Goal: Transaction & Acquisition: Book appointment/travel/reservation

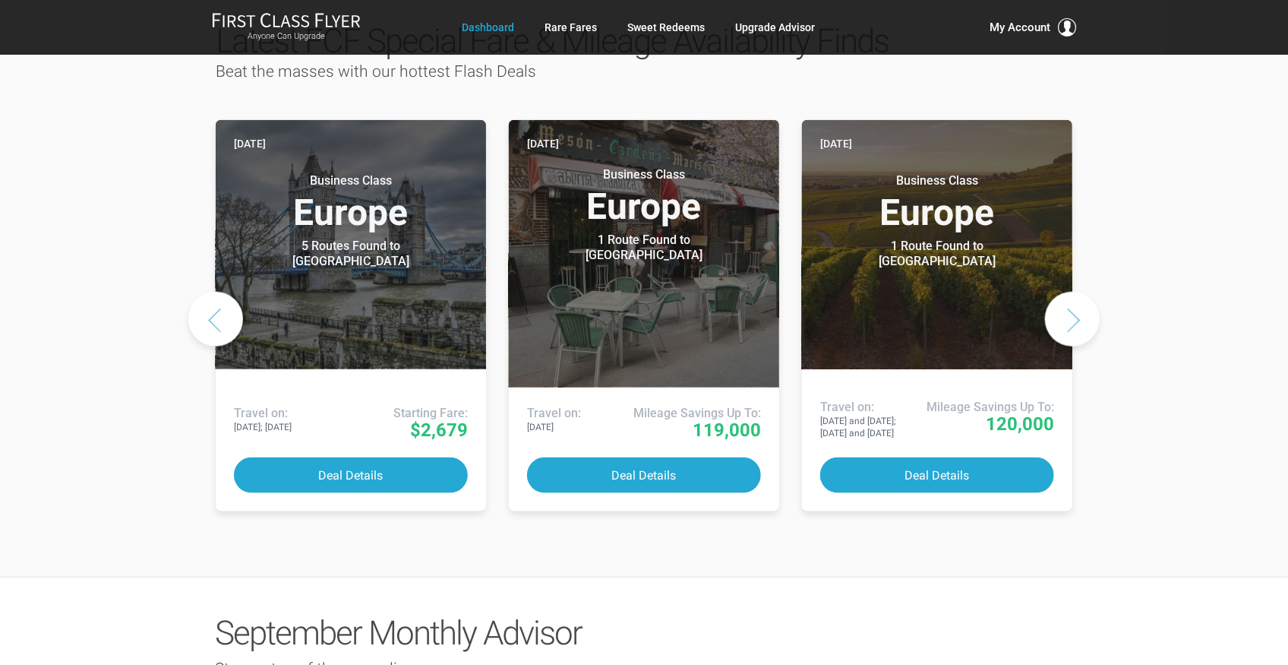
scroll to position [804, 0]
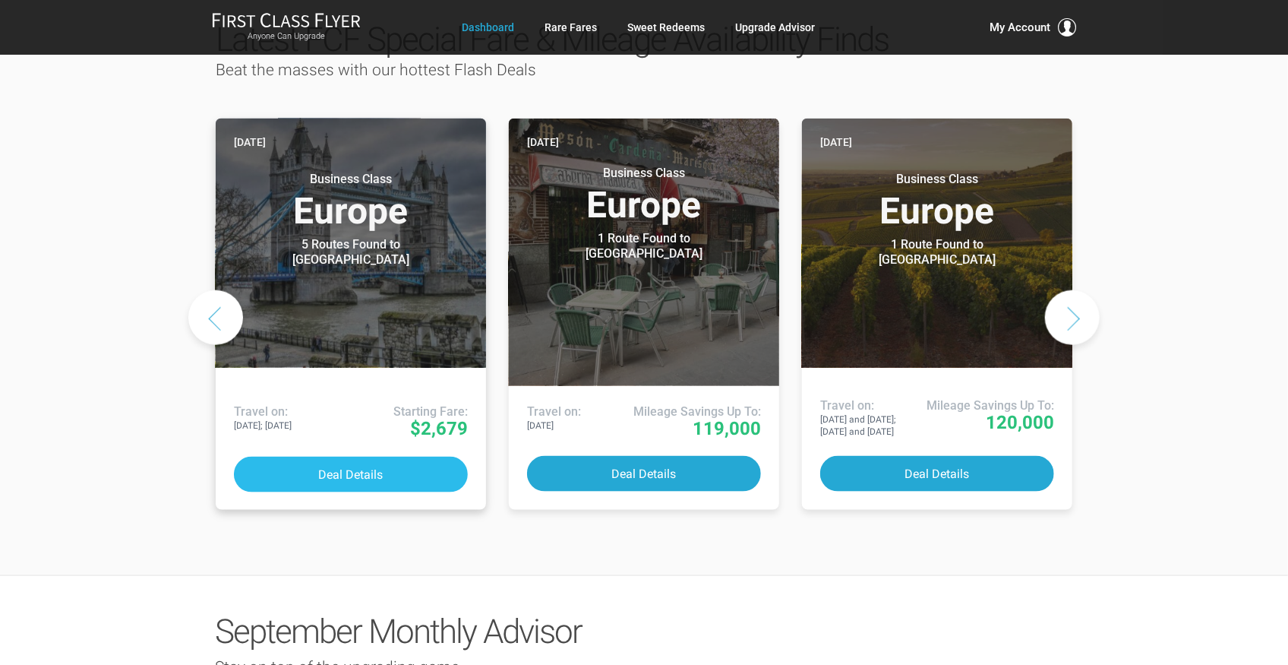
click at [347, 457] on button "Deal Details" at bounding box center [351, 475] width 234 height 36
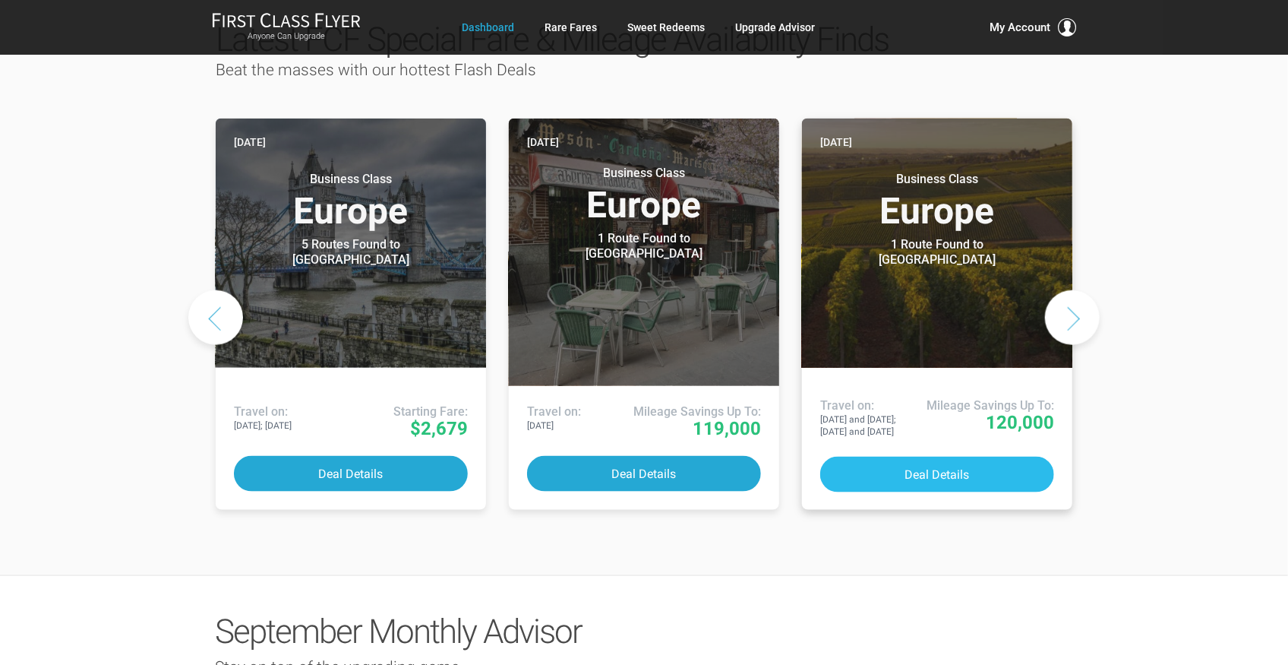
click at [990, 457] on button "Deal Details" at bounding box center [937, 475] width 234 height 36
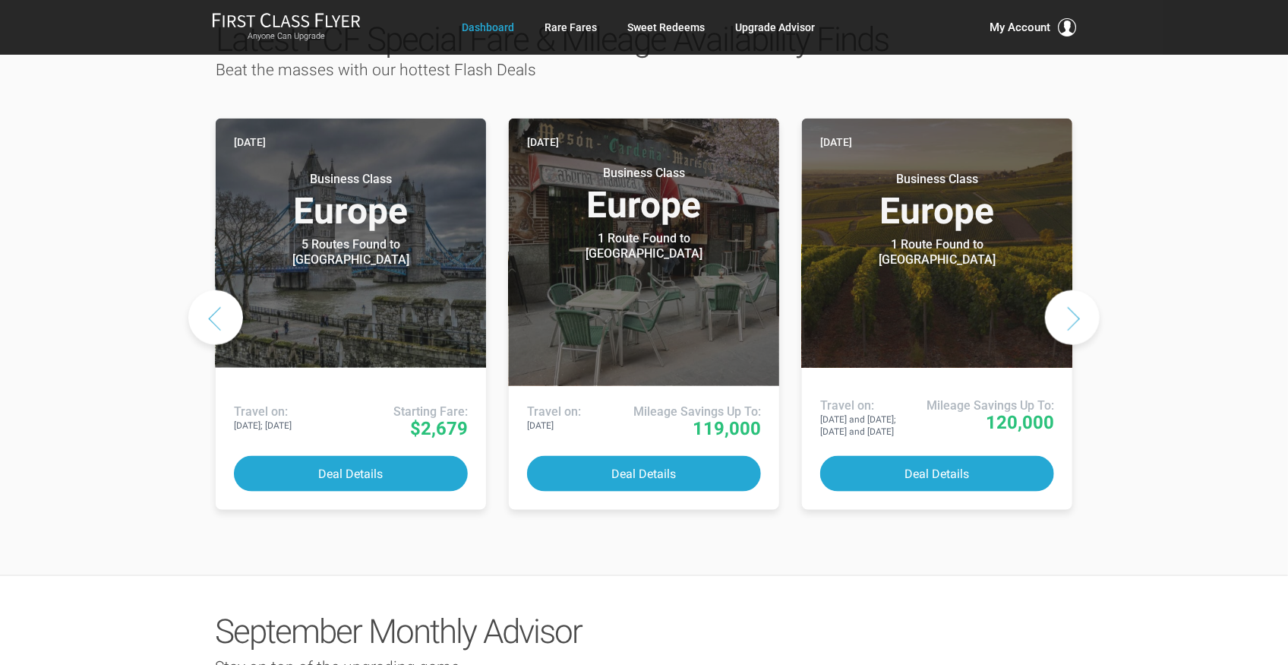
click at [1076, 290] on button "Next slide" at bounding box center [1072, 317] width 55 height 55
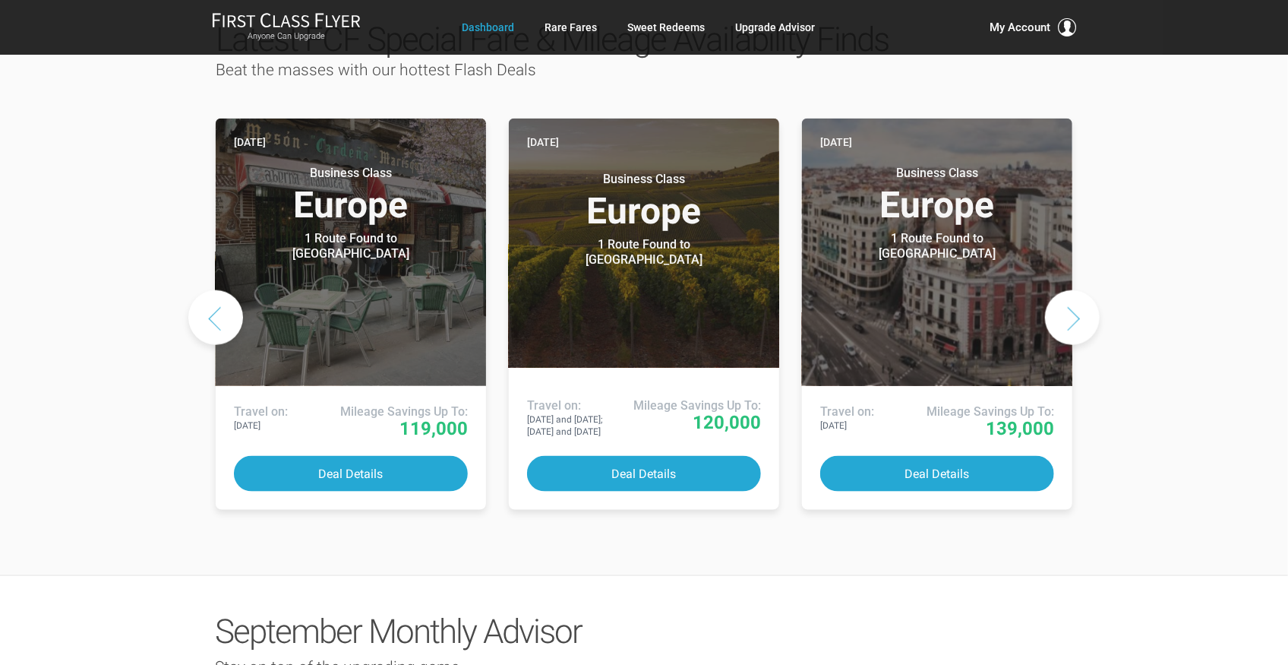
click at [1082, 290] on button "Next slide" at bounding box center [1072, 317] width 55 height 55
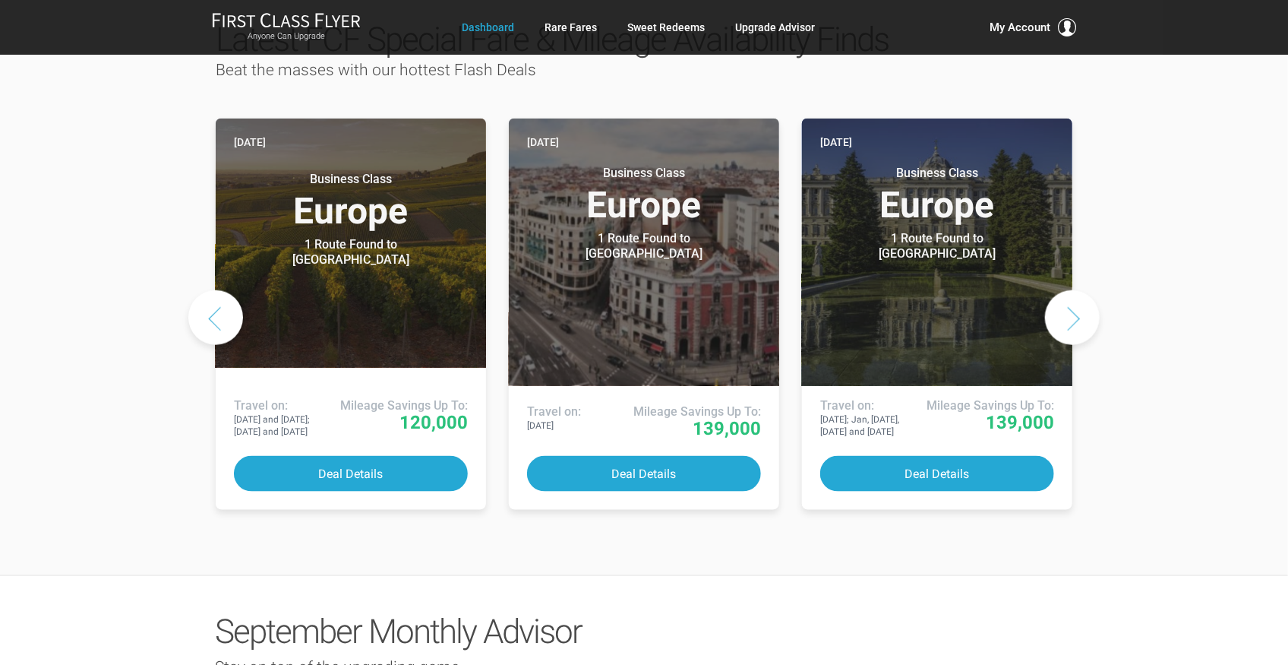
click at [1082, 290] on button "Next slide" at bounding box center [1072, 317] width 55 height 55
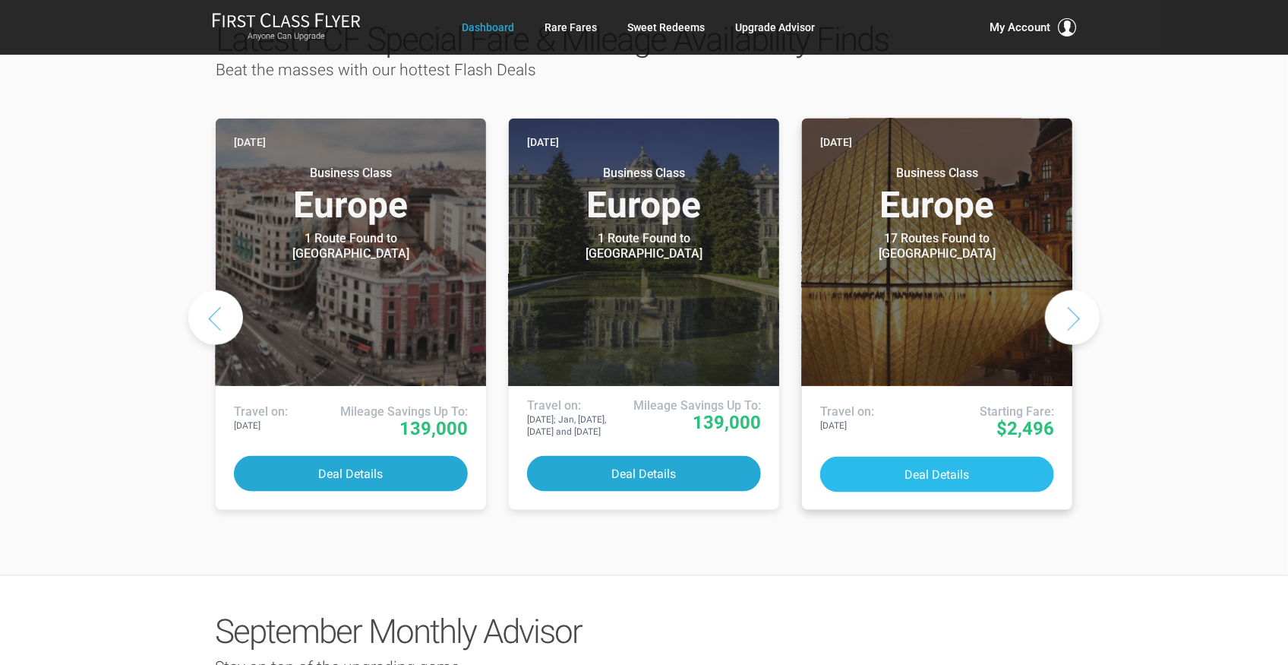
click at [951, 457] on button "Deal Details" at bounding box center [937, 475] width 234 height 36
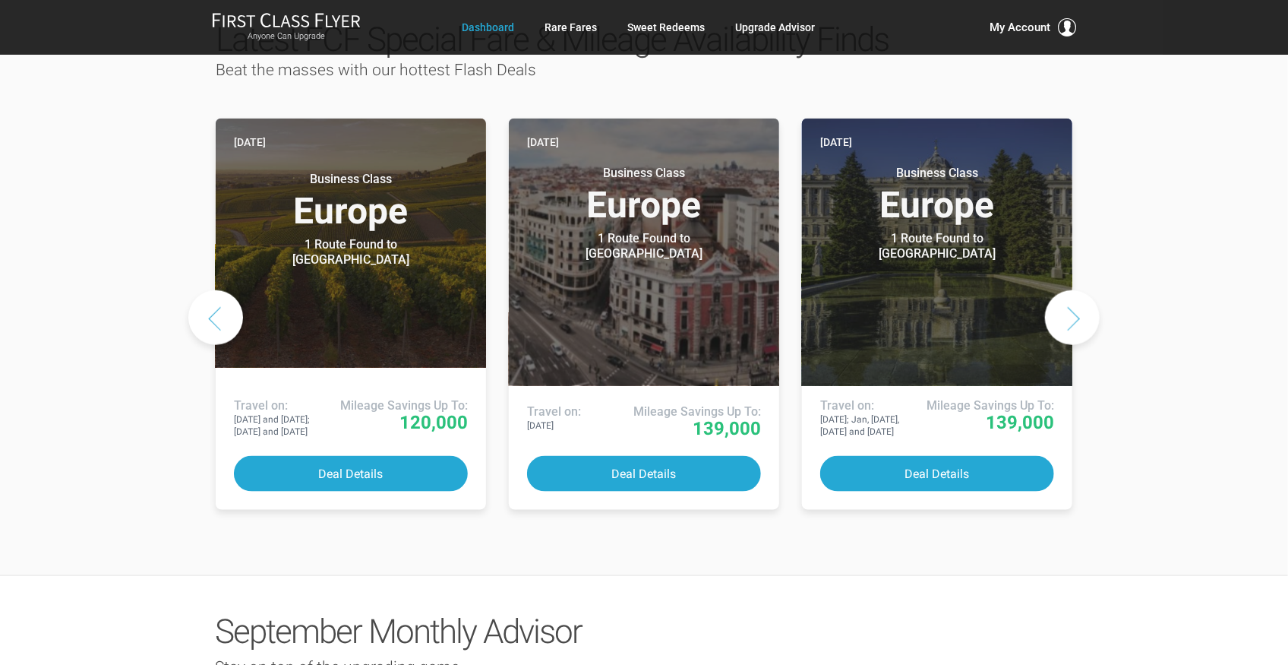
click at [1061, 290] on button "Next slide" at bounding box center [1072, 317] width 55 height 55
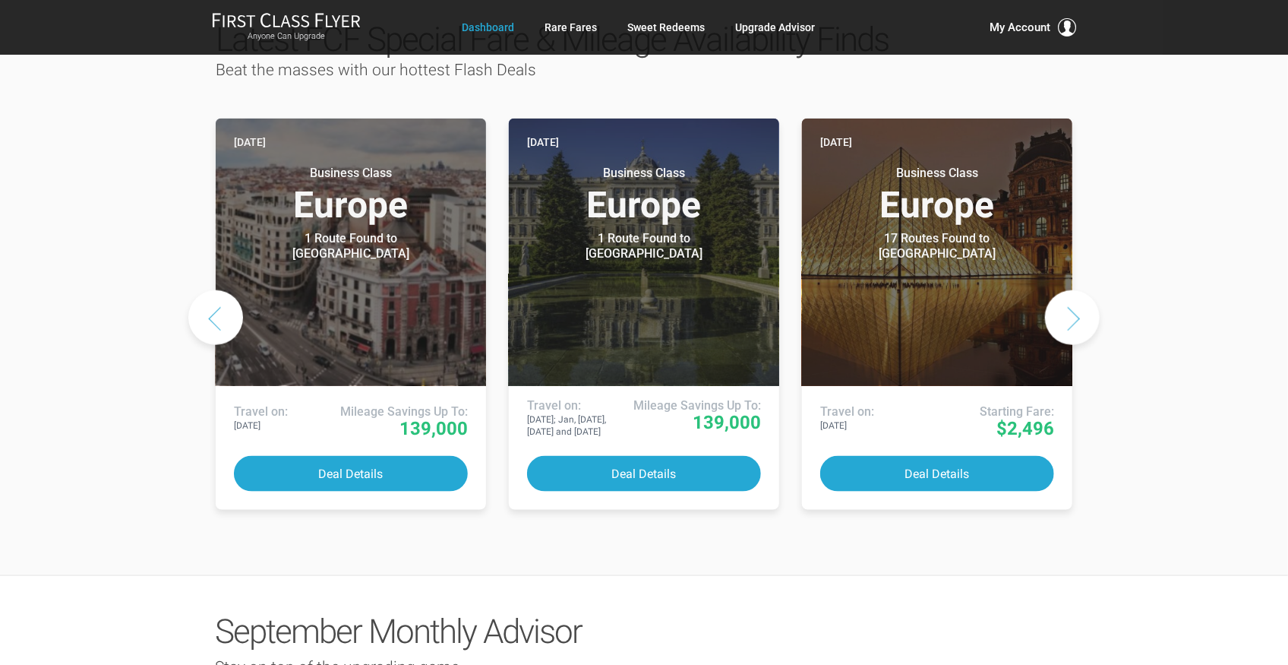
click at [1061, 290] on button "Next slide" at bounding box center [1072, 317] width 55 height 55
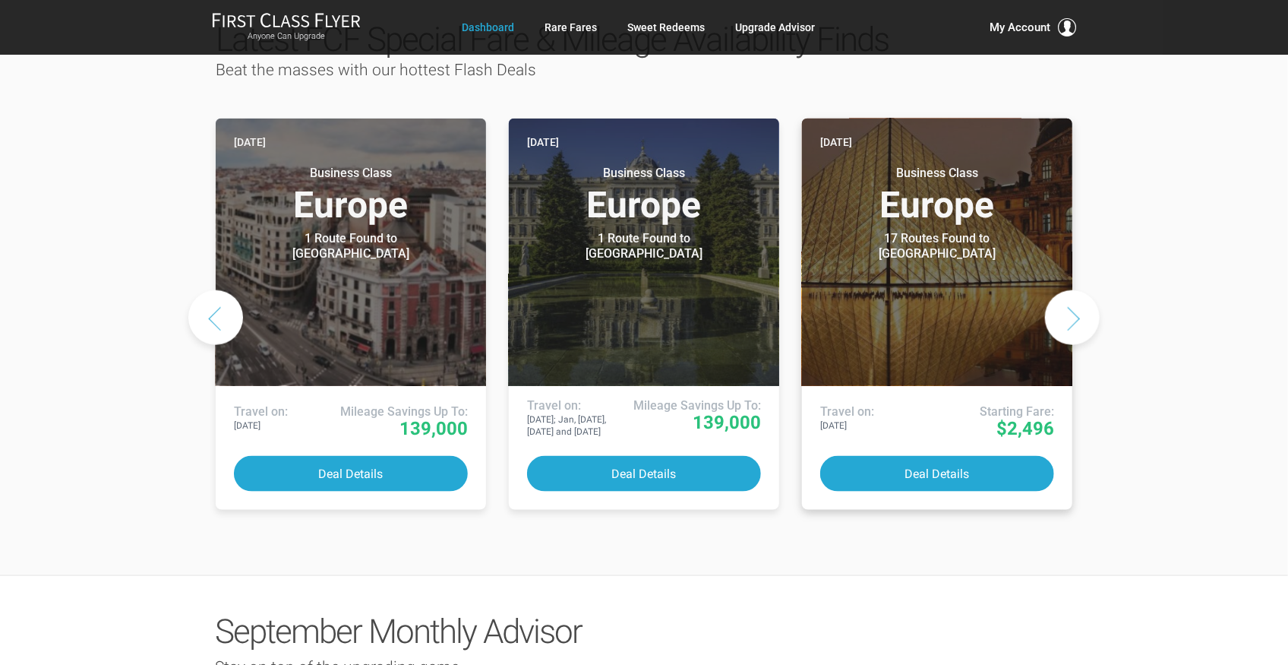
click at [942, 232] on header "Yesterday Business Class Europe 17 Routes Found to Paris Airlines offering spec…" at bounding box center [937, 252] width 270 height 267
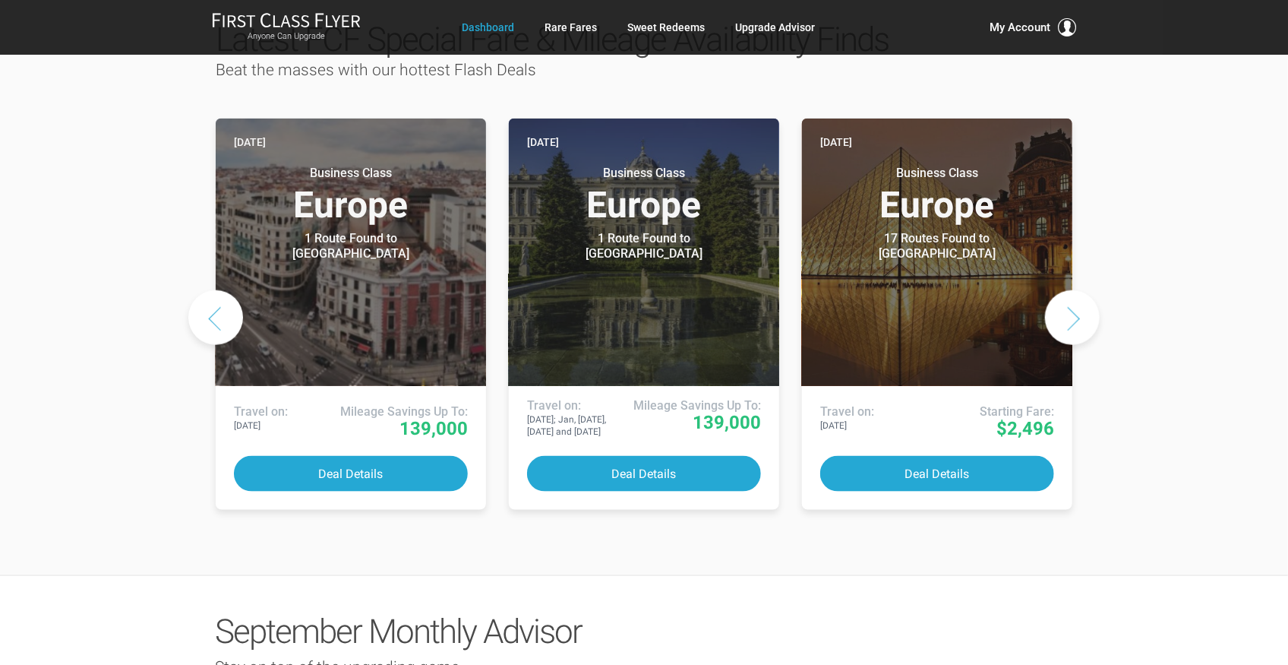
click at [1077, 290] on button "Next slide" at bounding box center [1072, 317] width 55 height 55
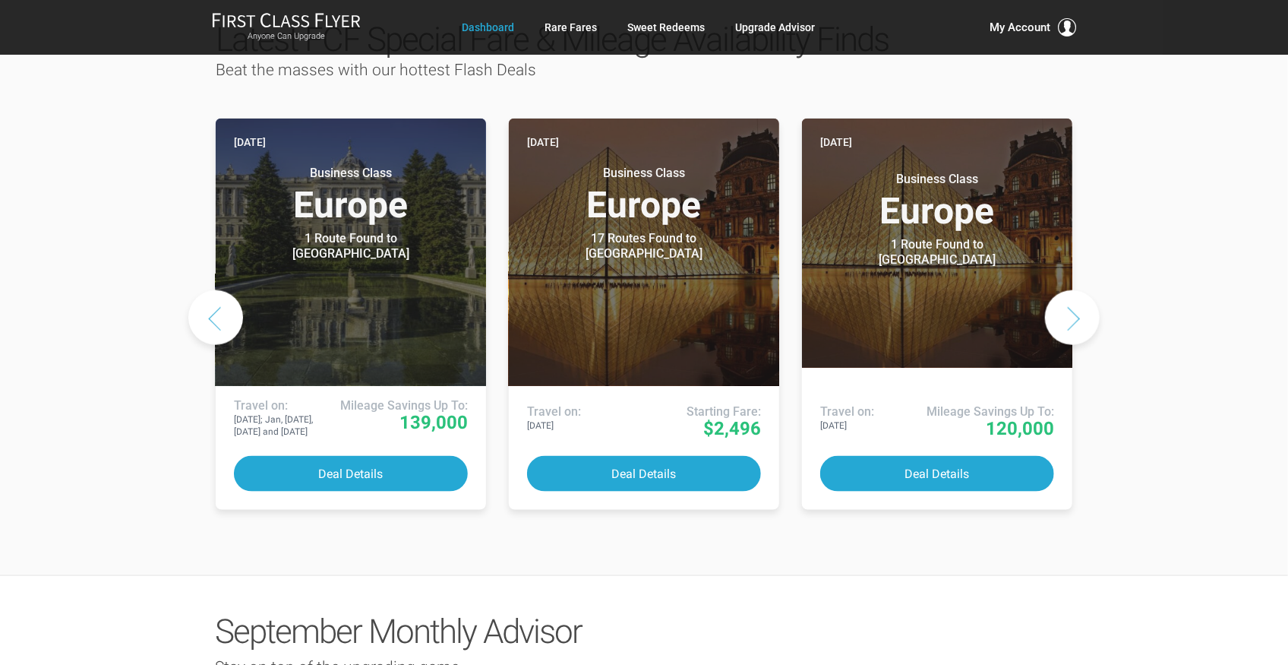
click at [1078, 290] on button "Next slide" at bounding box center [1072, 317] width 55 height 55
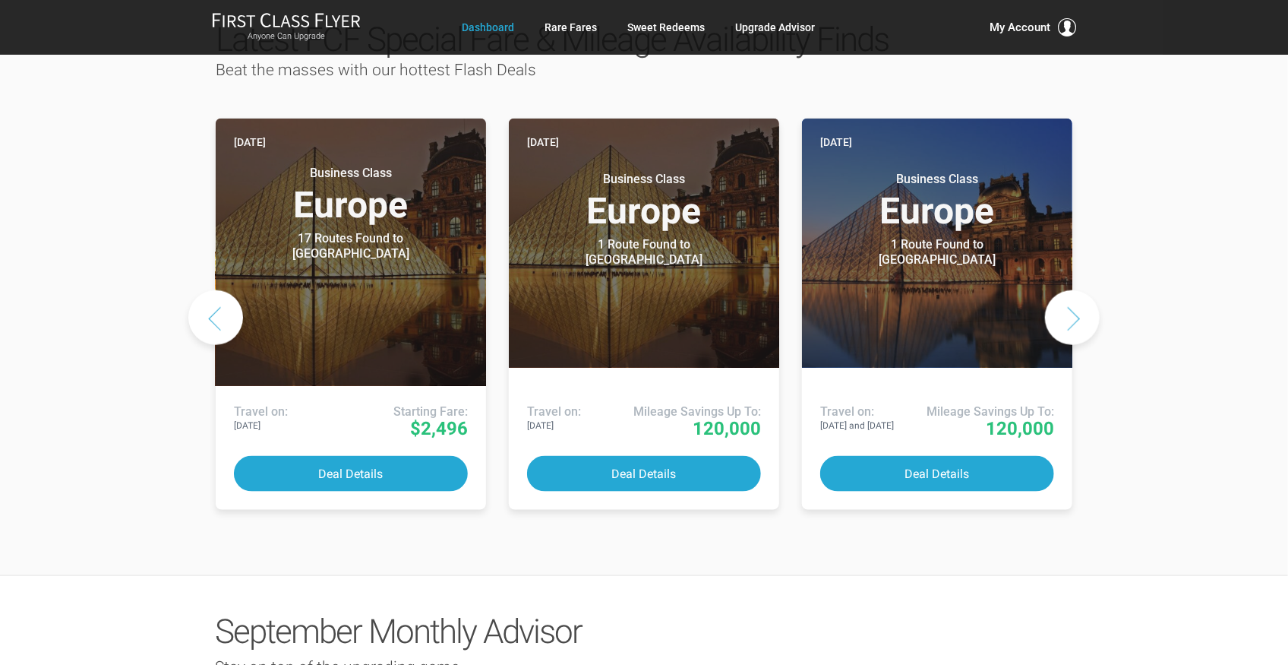
click at [1078, 290] on button "Next slide" at bounding box center [1072, 317] width 55 height 55
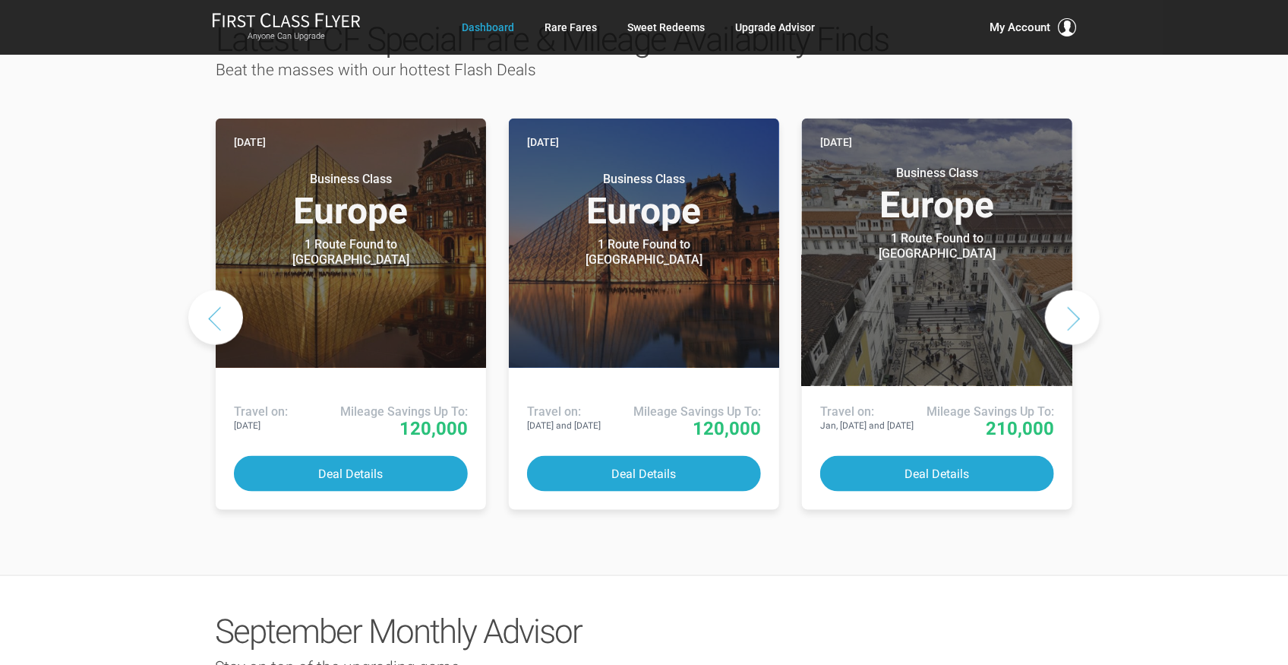
click at [1078, 290] on button "Next slide" at bounding box center [1072, 317] width 55 height 55
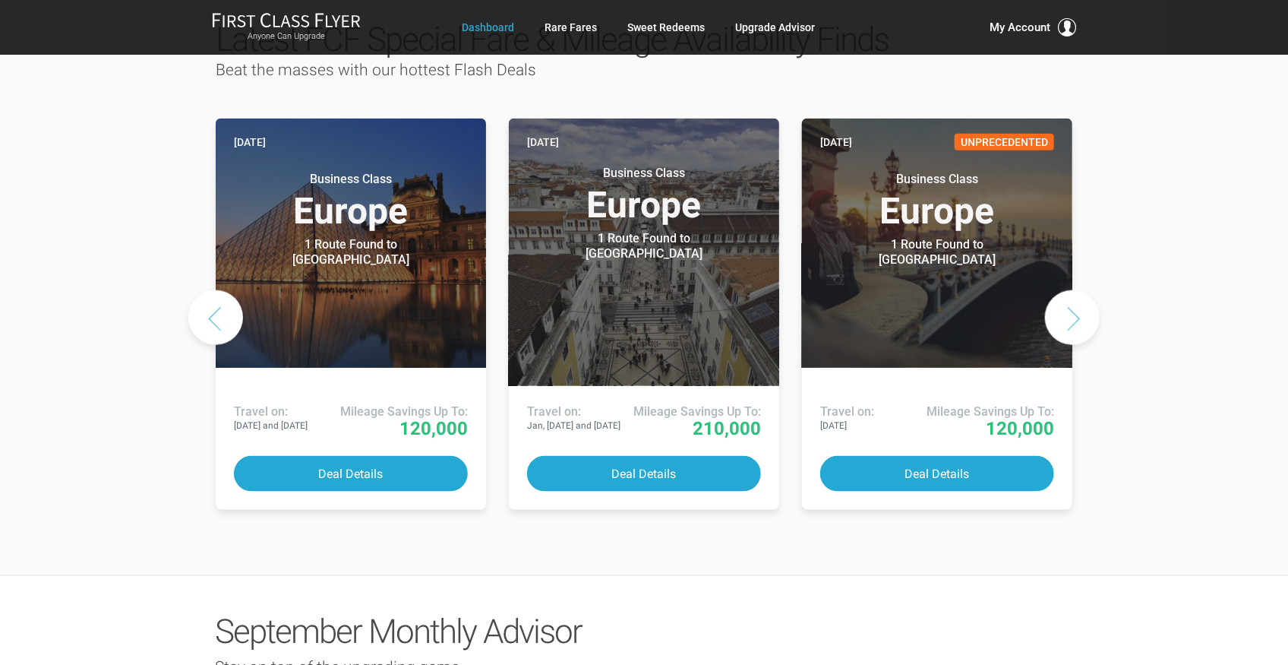
click at [1078, 290] on button "Next slide" at bounding box center [1072, 317] width 55 height 55
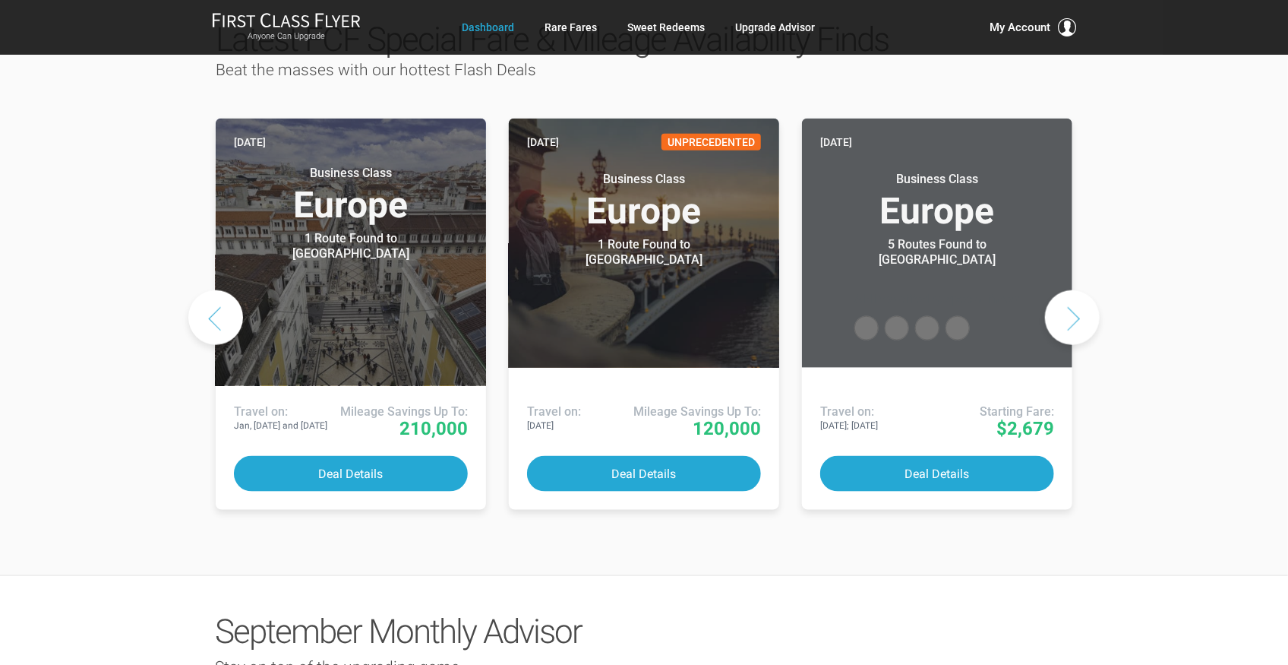
click at [1078, 290] on button "Next slide" at bounding box center [1072, 317] width 55 height 55
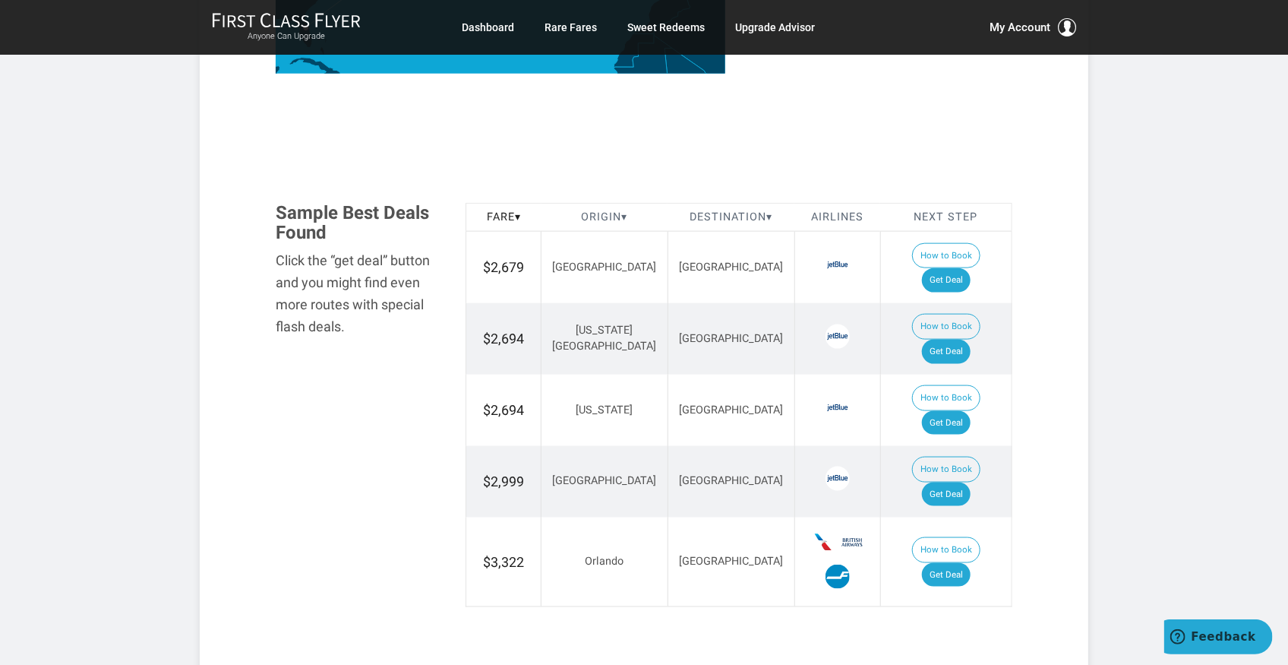
scroll to position [810, 0]
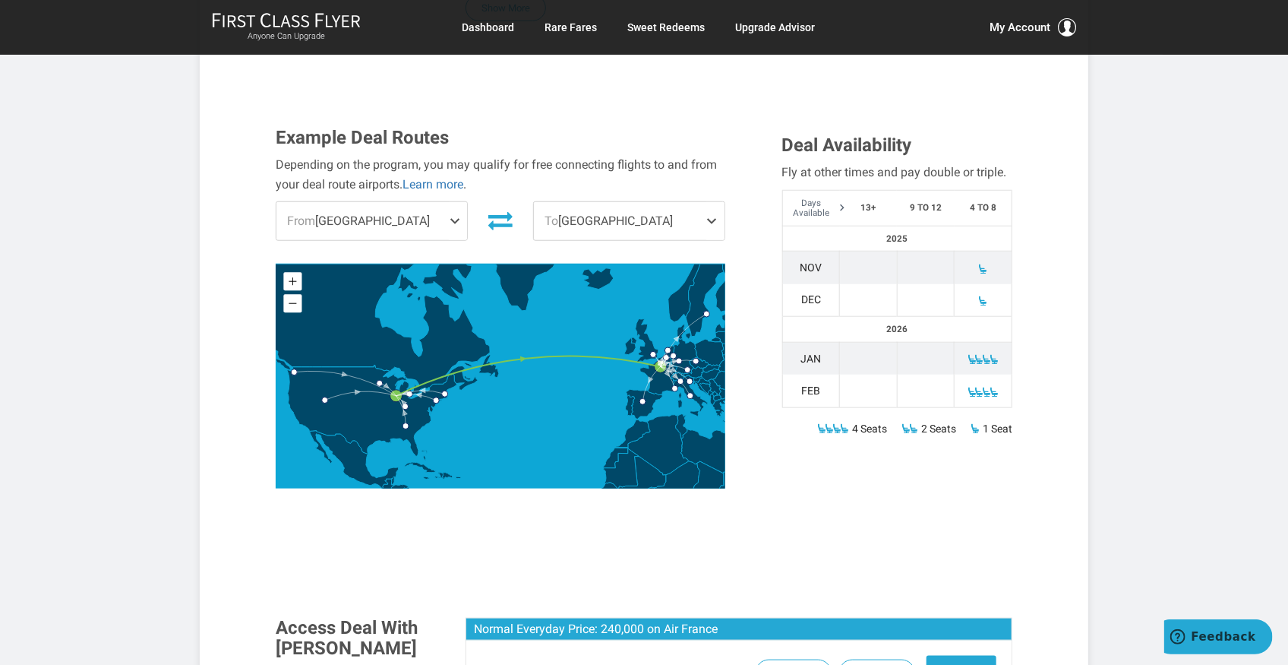
scroll to position [557, 0]
click at [718, 202] on span at bounding box center [716, 221] width 18 height 38
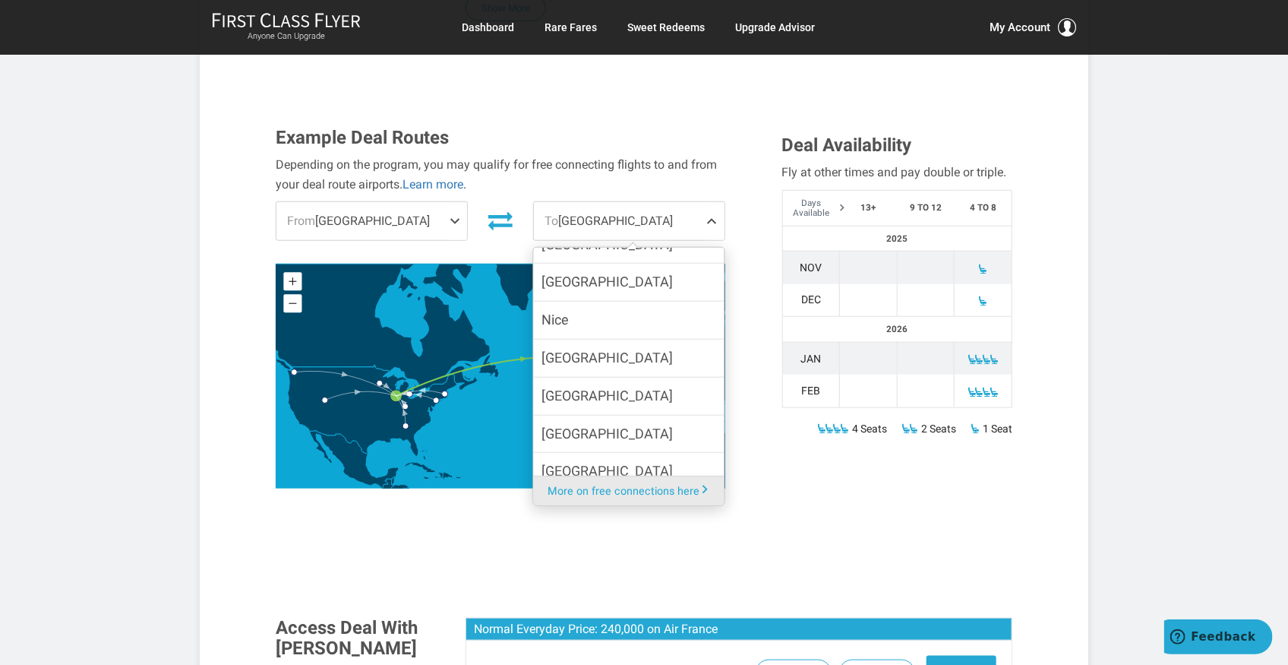
scroll to position [362, 0]
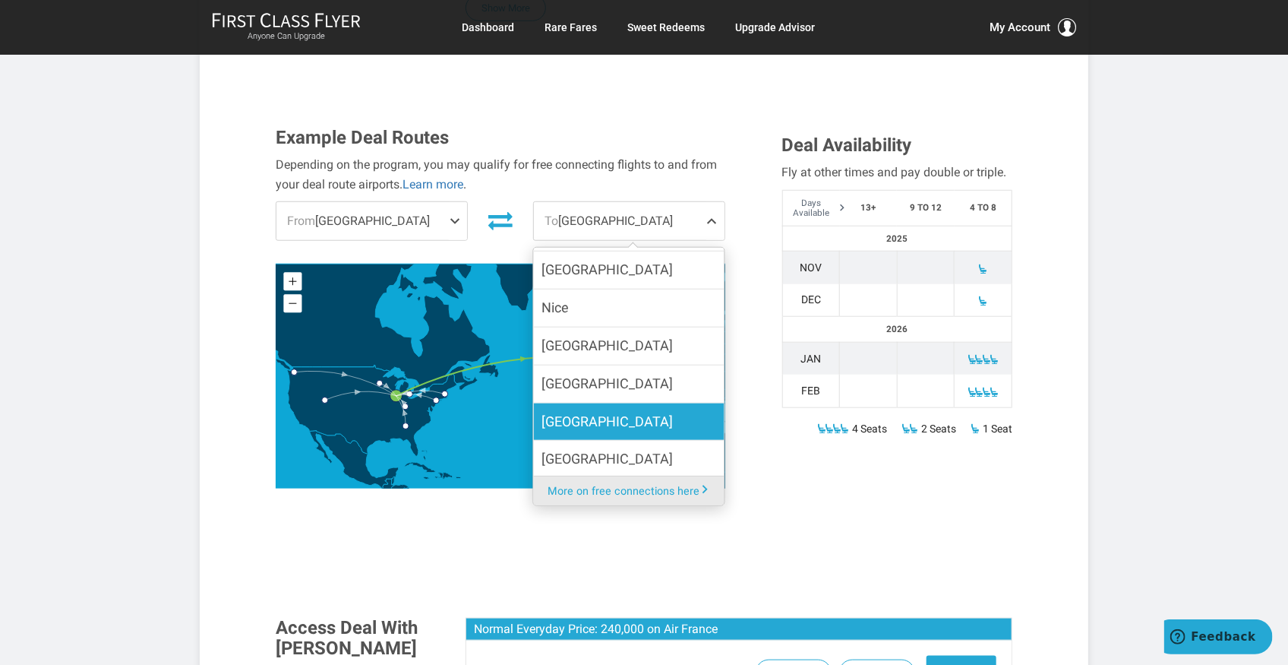
click at [612, 403] on label "Stockholm" at bounding box center [629, 421] width 191 height 37
click at [0, 0] on input "Stockholm" at bounding box center [0, 0] width 0 height 0
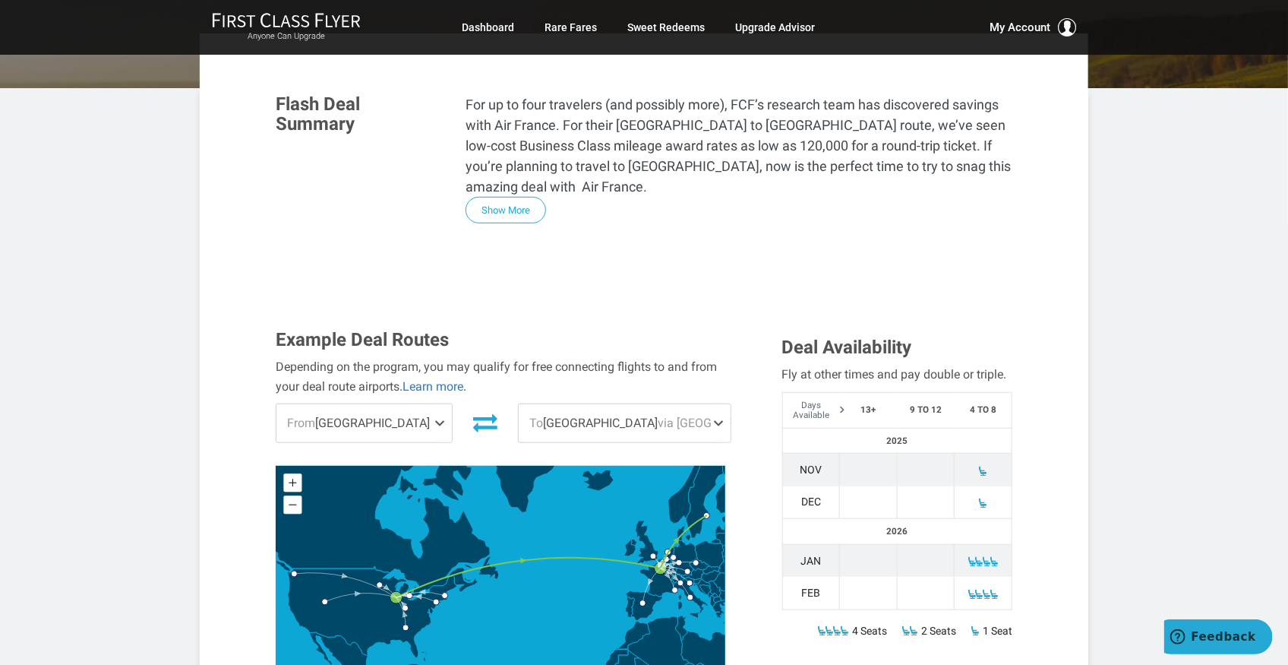
scroll to position [355, 0]
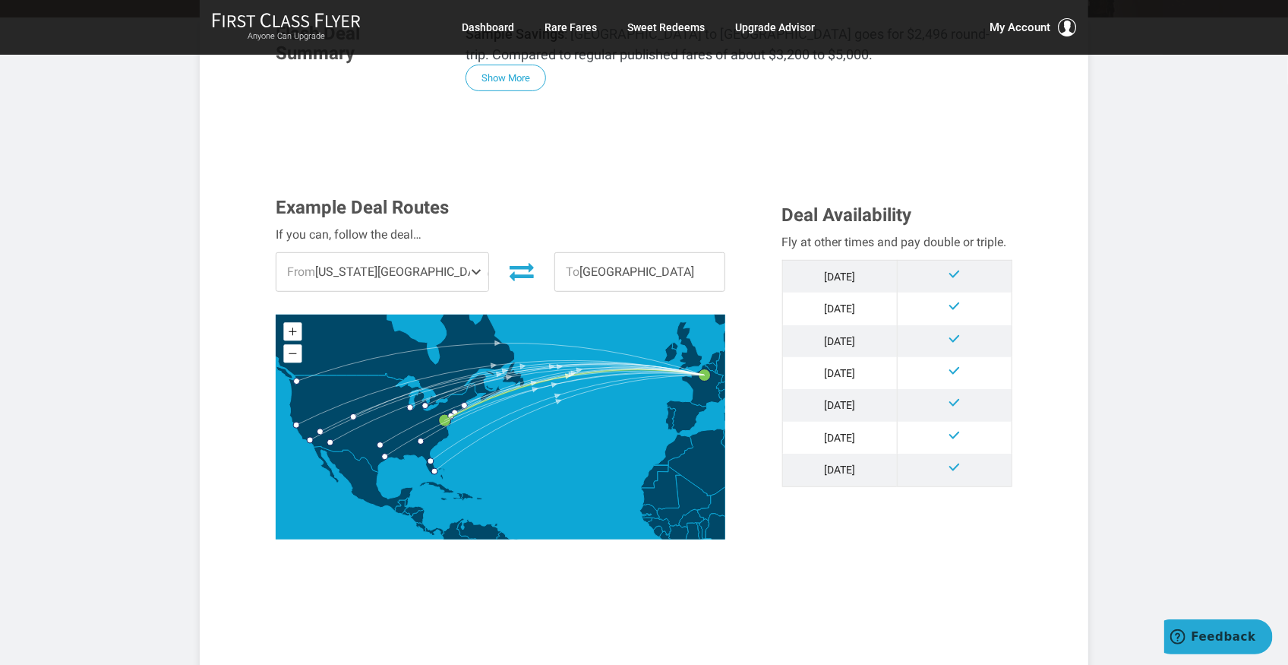
scroll to position [303, 0]
click at [470, 268] on span at bounding box center [479, 271] width 18 height 38
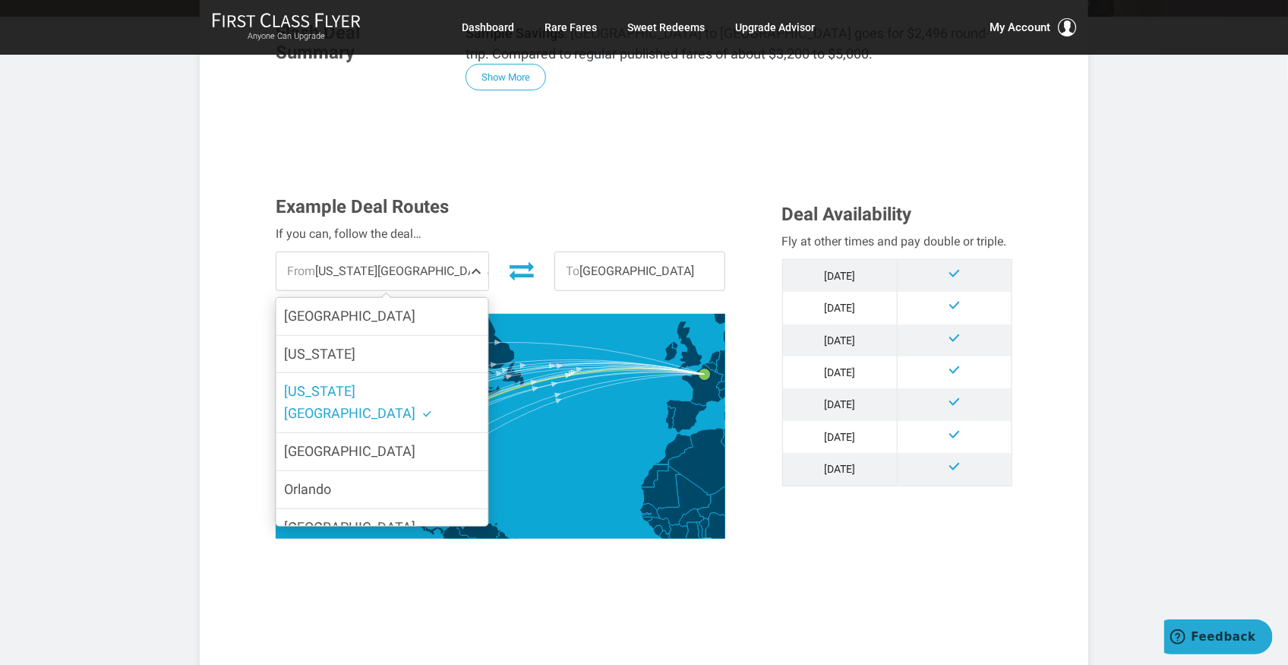
click at [470, 268] on span at bounding box center [479, 271] width 18 height 38
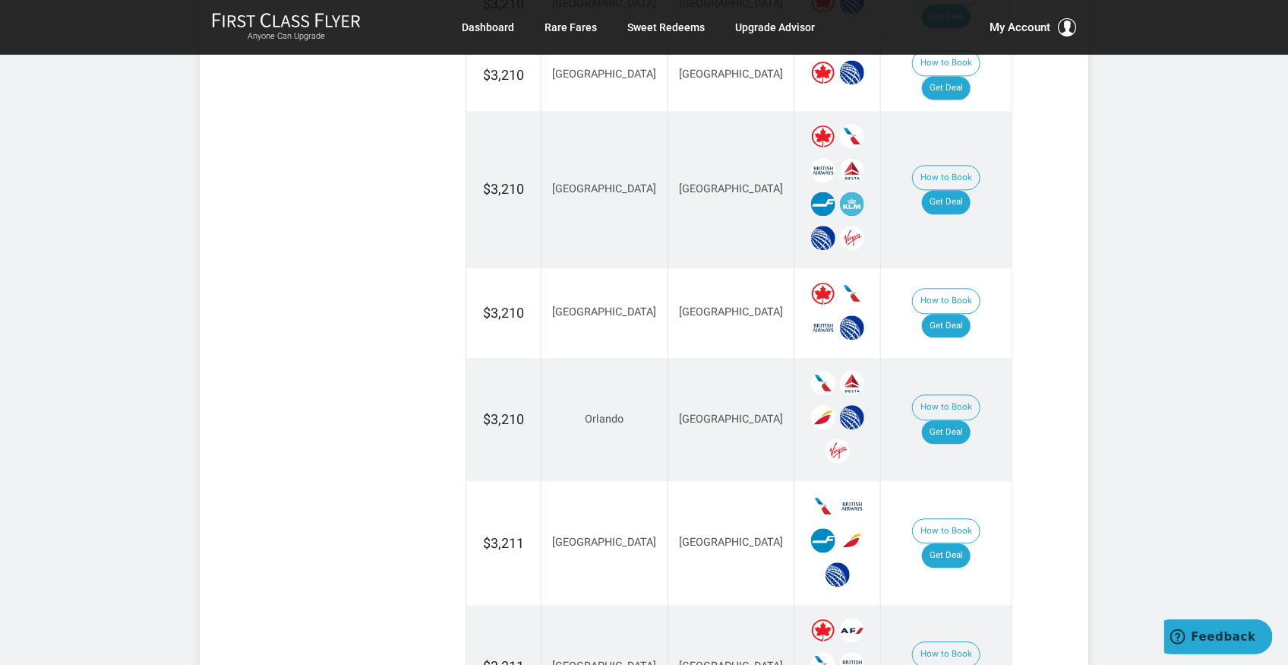
scroll to position [1620, 0]
